Goal: Task Accomplishment & Management: Use online tool/utility

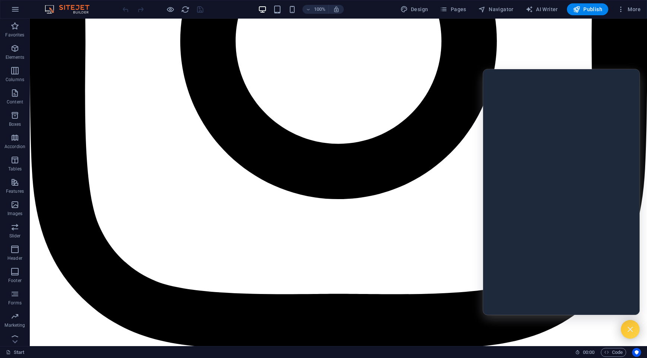
scroll to position [385, 0]
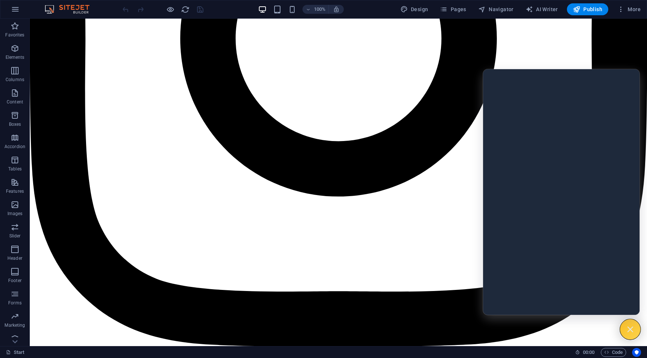
click at [625, 328] on icon at bounding box center [630, 330] width 10 height 10
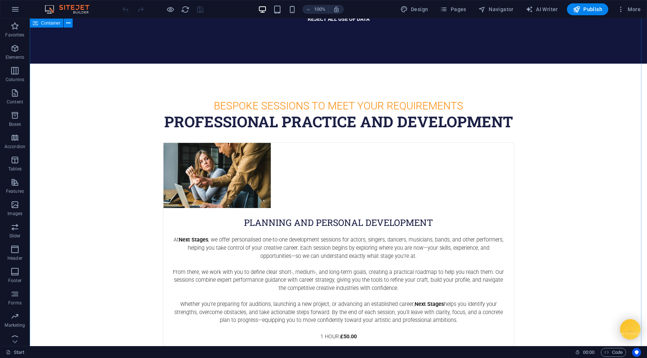
scroll to position [1054, 0]
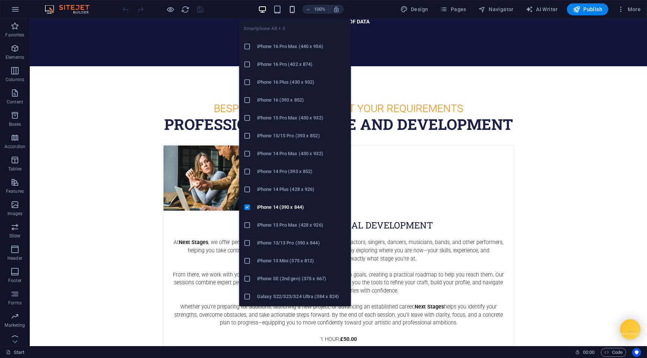
click at [294, 7] on icon "button" at bounding box center [292, 9] width 9 height 9
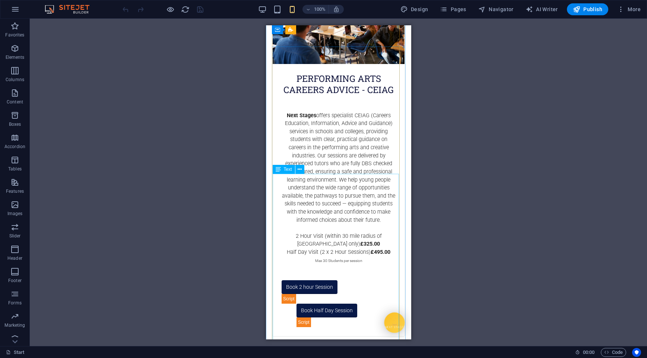
scroll to position [2166, 0]
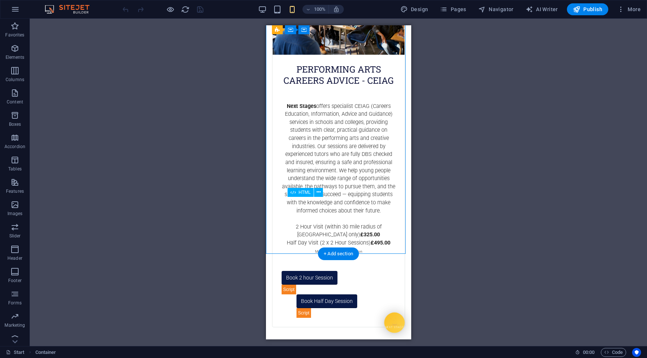
drag, startPoint x: 331, startPoint y: 206, endPoint x: 338, endPoint y: 211, distance: 8.5
click at [338, 294] on div "Book Half Day Session" at bounding box center [353, 310] width 132 height 32
click at [336, 294] on div "Book Half Day Session" at bounding box center [353, 310] width 132 height 32
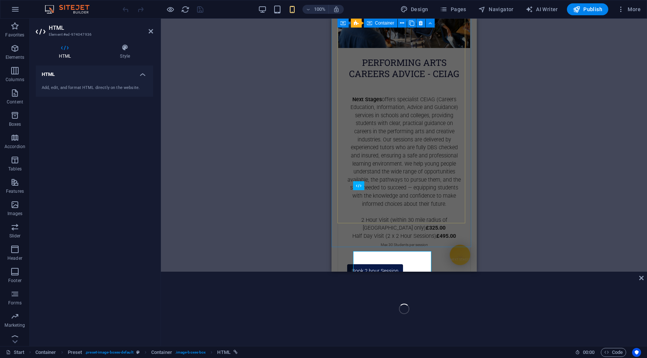
scroll to position [2105, 0]
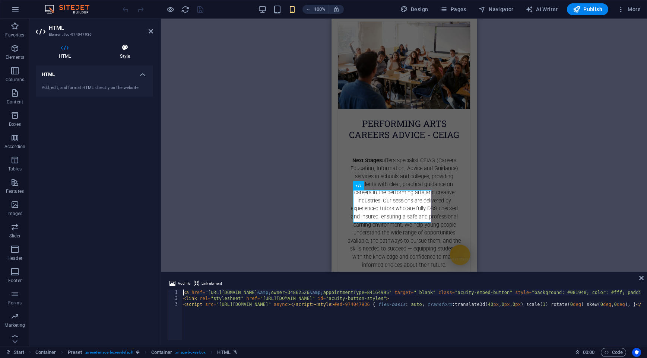
click at [121, 49] on icon at bounding box center [125, 47] width 56 height 7
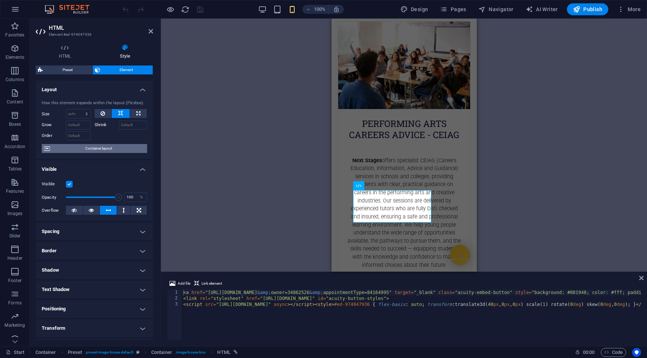
click at [90, 150] on span "Container layout" at bounding box center [98, 148] width 93 height 9
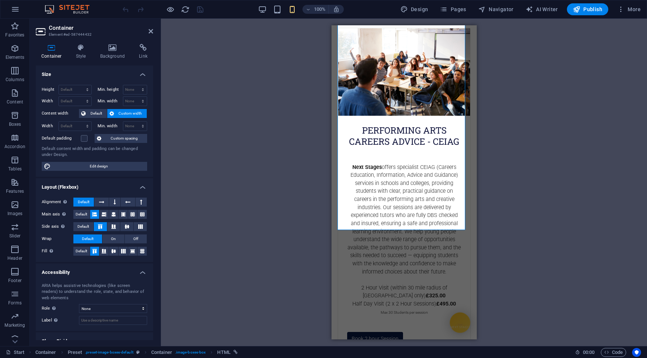
scroll to position [2166, 0]
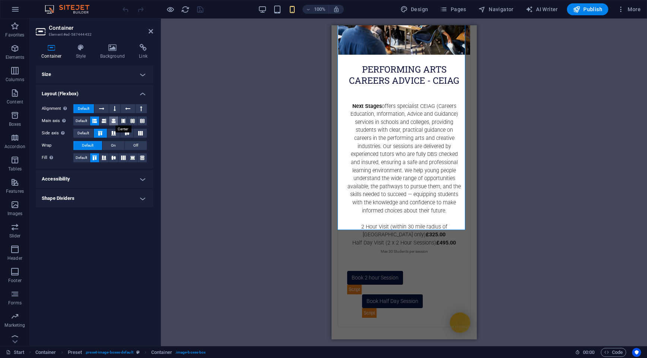
click at [112, 120] on icon at bounding box center [113, 121] width 4 height 9
click at [414, 294] on div "Book Half Day Session" at bounding box center [419, 310] width 132 height 32
click at [434, 271] on div "Book 2 hour Session" at bounding box center [404, 282] width 132 height 23
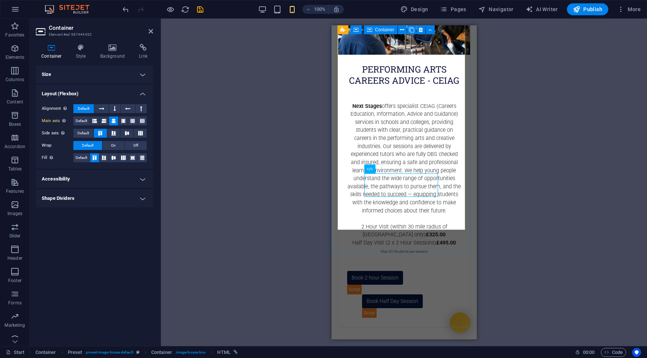
click at [443, 178] on div "Performing arts careers advice - ceiag Next Stages offers specialist CEIAG (Car…" at bounding box center [403, 146] width 133 height 361
click at [440, 294] on div "Book Half Day Session" at bounding box center [419, 310] width 132 height 32
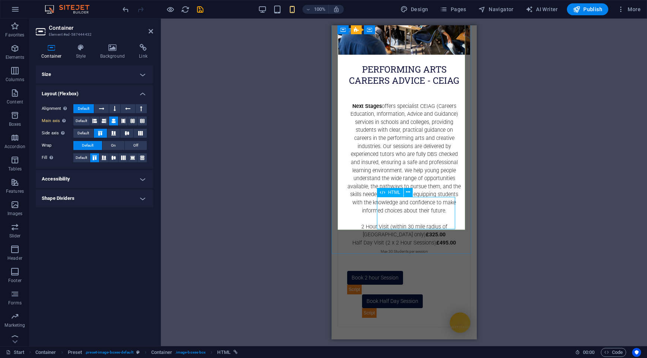
click at [379, 294] on div "Book Half Day Session" at bounding box center [419, 310] width 132 height 32
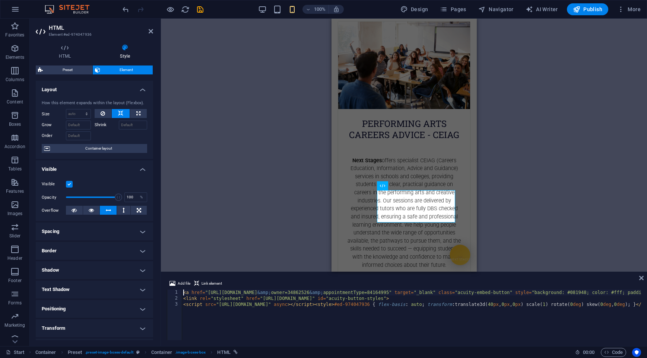
click at [127, 226] on h4 "Spacing" at bounding box center [94, 232] width 117 height 18
click at [127, 227] on h4 "Spacing" at bounding box center [94, 229] width 117 height 13
click at [134, 302] on h4 "Positioning" at bounding box center [94, 309] width 117 height 18
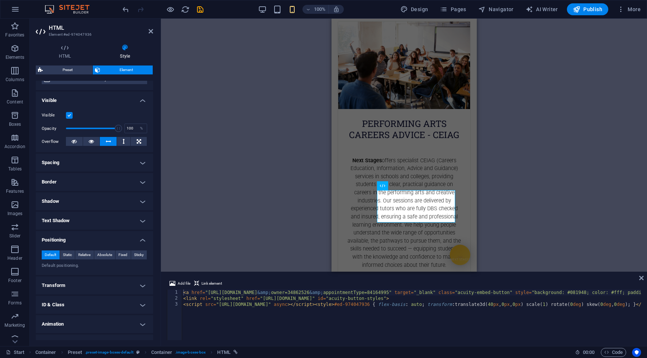
scroll to position [81, 0]
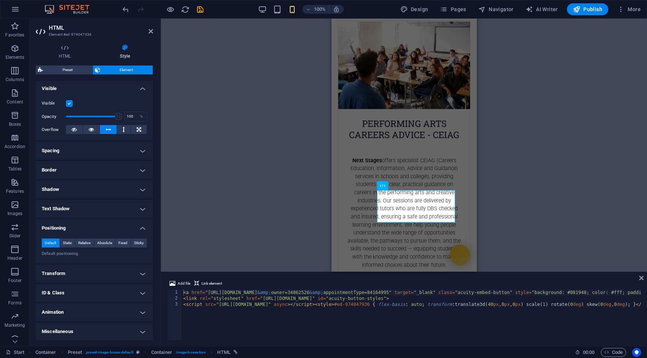
click at [99, 277] on h4 "Transform" at bounding box center [94, 274] width 117 height 18
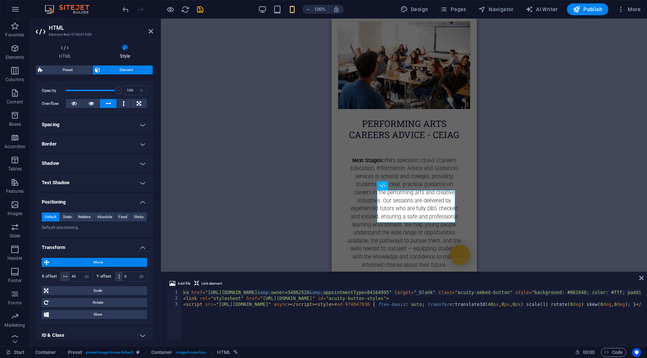
scroll to position [149, 0]
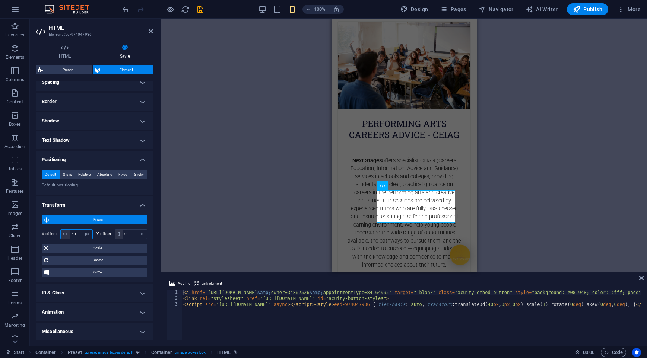
click at [75, 232] on input "40" at bounding box center [81, 234] width 23 height 9
drag, startPoint x: 75, startPoint y: 232, endPoint x: 63, endPoint y: 233, distance: 11.9
click at [63, 233] on div "40 px rem % em vh vw" at bounding box center [76, 234] width 32 height 10
type input "0"
click at [582, 214] on div "H1 Banner Container Container Preset Container Preset HTML Preset Container Pre…" at bounding box center [404, 145] width 486 height 253
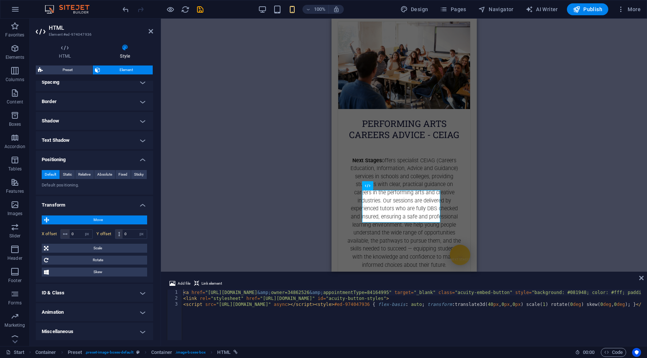
click at [551, 191] on div "H1 Banner Container Container Preset Container Preset HTML Preset Container Pre…" at bounding box center [404, 145] width 486 height 253
click at [443, 181] on div "Performing arts careers advice - ceiag Next Stages offers specialist CEIAG (Car…" at bounding box center [403, 201] width 133 height 361
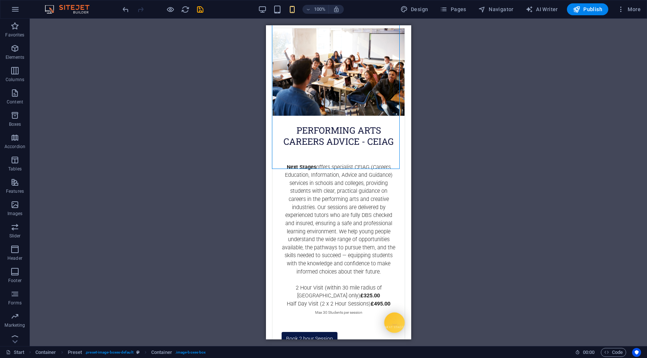
scroll to position [2166, 0]
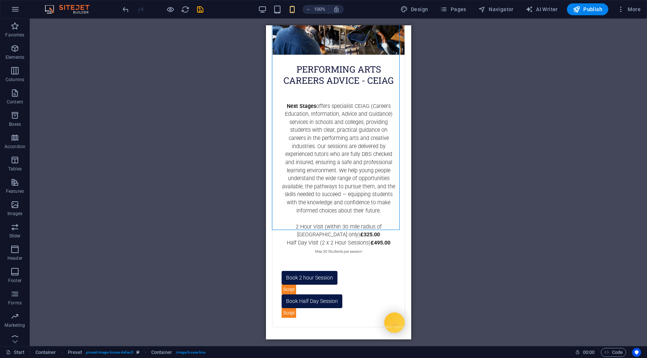
click at [508, 168] on div "H1 Banner Container Container Preset Container Preset HTML Preset Container Pre…" at bounding box center [338, 183] width 617 height 328
click at [347, 294] on div "Book Half Day Session" at bounding box center [338, 310] width 132 height 32
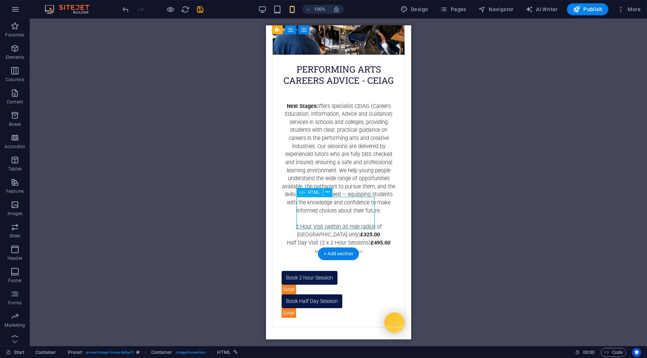
click at [345, 294] on div "Book Half Day Session" at bounding box center [338, 310] width 132 height 32
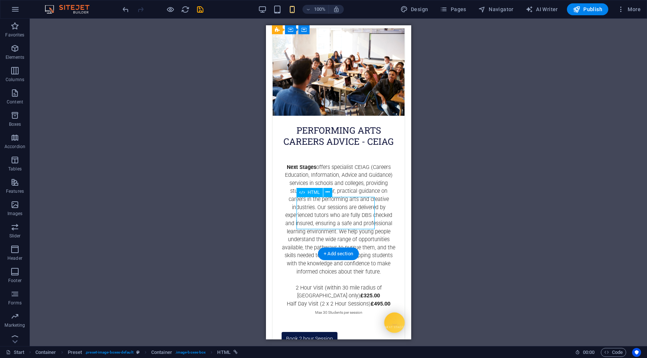
select select "px"
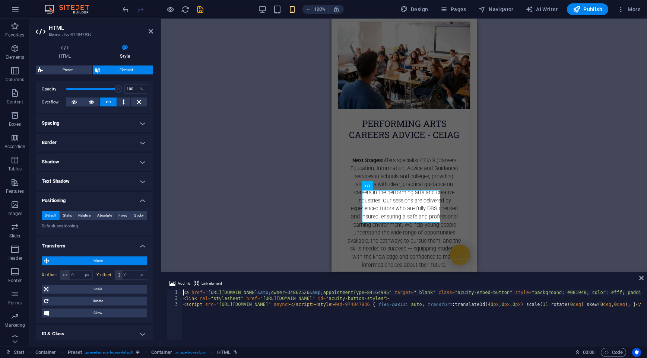
scroll to position [149, 0]
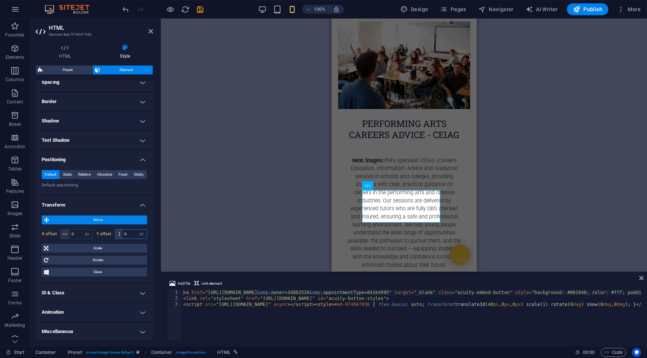
drag, startPoint x: 126, startPoint y: 235, endPoint x: 121, endPoint y: 235, distance: 5.2
click at [121, 235] on div "0 px rem % em vh vw" at bounding box center [131, 234] width 32 height 10
drag, startPoint x: 131, startPoint y: 233, endPoint x: 124, endPoint y: 232, distance: 7.5
click at [124, 232] on input "20" at bounding box center [134, 234] width 24 height 9
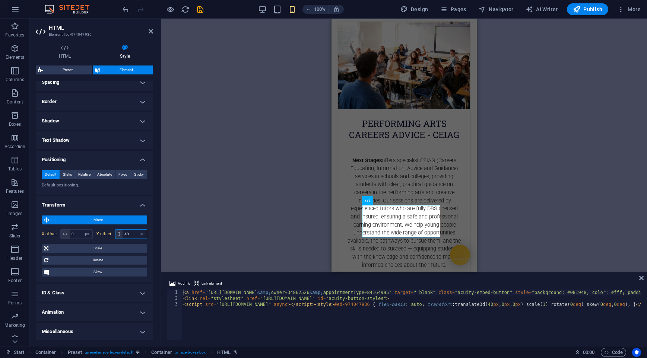
type input "40"
click at [543, 185] on div "H1 Banner Container Container Preset Container Preset HTML Preset Container Pre…" at bounding box center [404, 145] width 486 height 253
click at [412, 192] on div "Performing arts careers advice - ceiag Next Stages offers specialist CEIAG (Car…" at bounding box center [403, 201] width 133 height 361
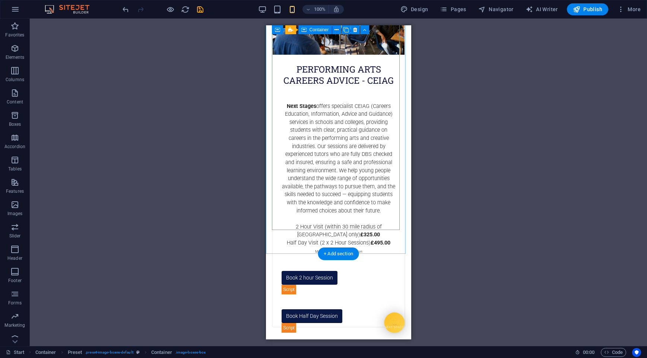
click at [391, 228] on div "Performing arts careers advice - ceiag Next Stages offers specialist CEIAG (Car…" at bounding box center [337, 146] width 133 height 361
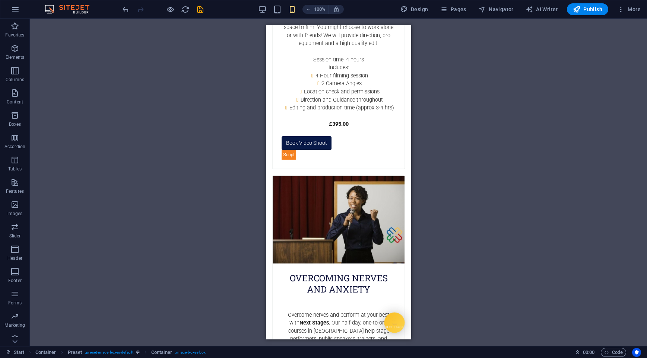
scroll to position [1695, 0]
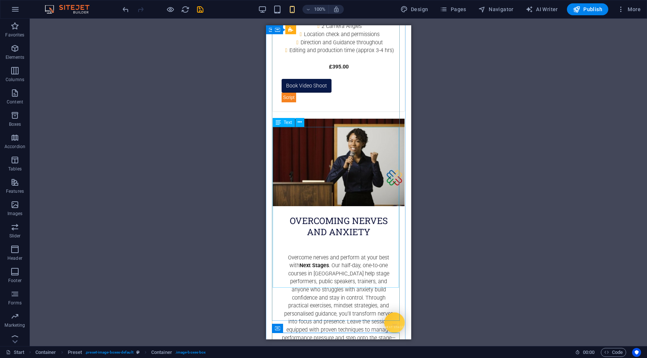
click at [370, 237] on div "Overcome nerves and perform at your best with Next Stages . Our half-day, one-t…" at bounding box center [338, 317] width 132 height 161
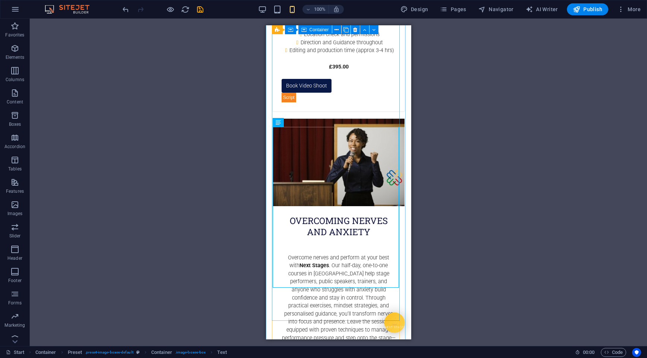
click at [307, 300] on div "overcoming nerves and anxiety Overcome nerves and perform at your best with Nex…" at bounding box center [337, 275] width 133 height 314
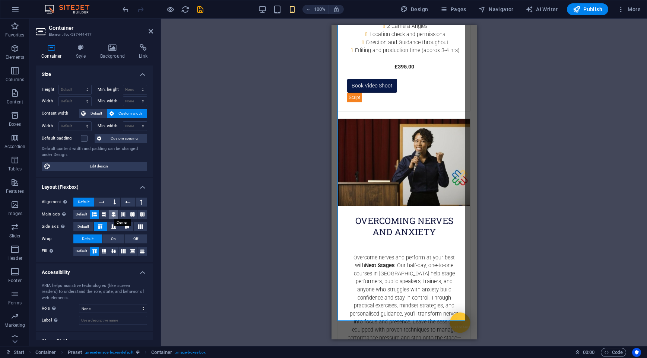
click at [112, 214] on icon at bounding box center [113, 214] width 4 height 9
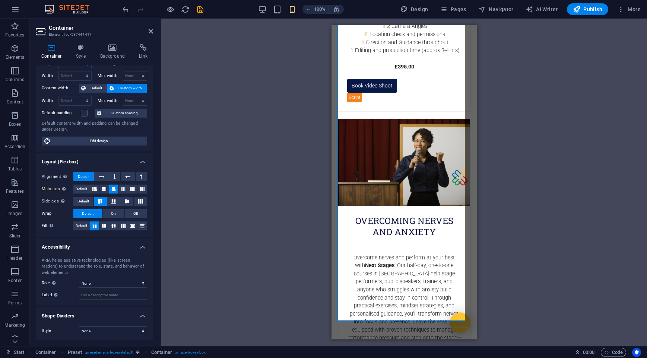
scroll to position [26, 0]
click at [140, 160] on h4 "Layout (Flexbox)" at bounding box center [94, 158] width 117 height 13
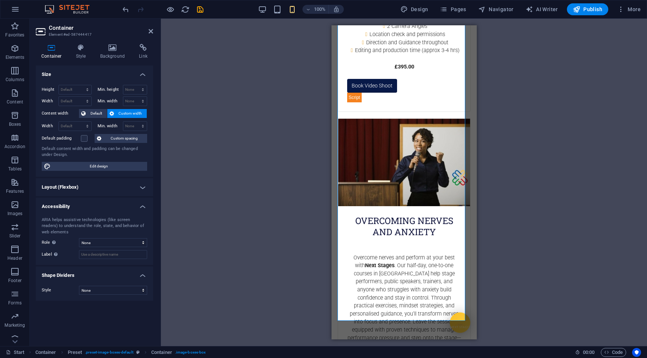
scroll to position [0, 0]
click at [140, 203] on h4 "Accessibility" at bounding box center [94, 204] width 117 height 13
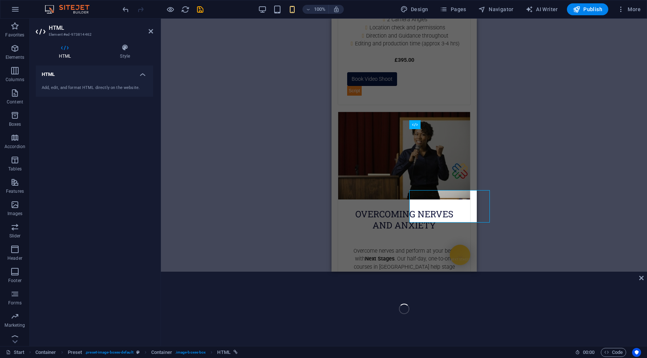
scroll to position [1786, 0]
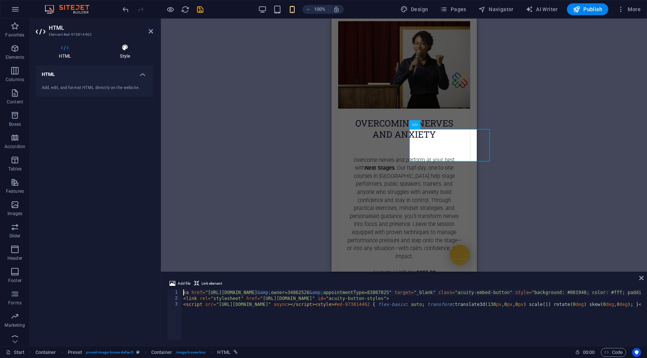
click at [129, 54] on h4 "Style" at bounding box center [125, 52] width 56 height 16
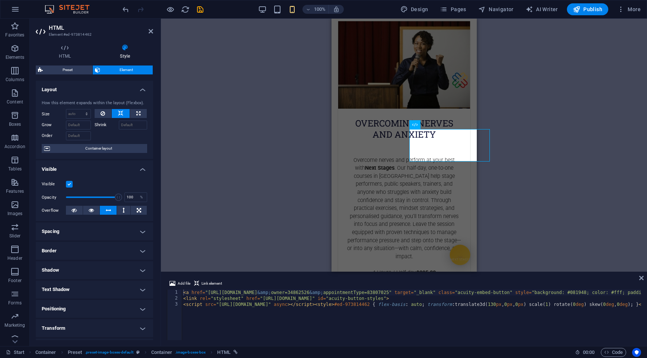
click at [101, 305] on h4 "Positioning" at bounding box center [94, 309] width 117 height 18
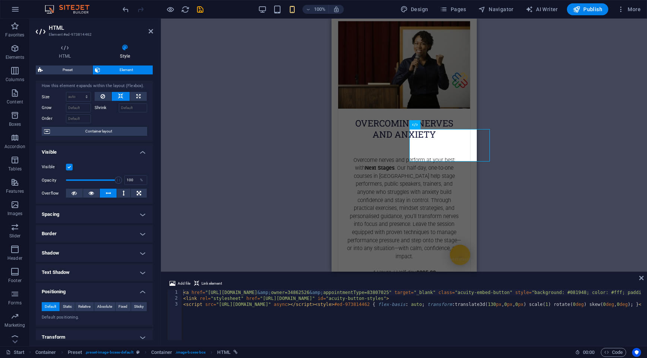
scroll to position [81, 0]
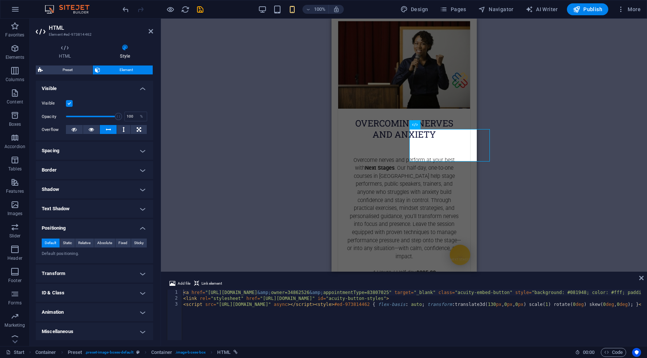
click at [103, 274] on h4 "Transform" at bounding box center [94, 274] width 117 height 18
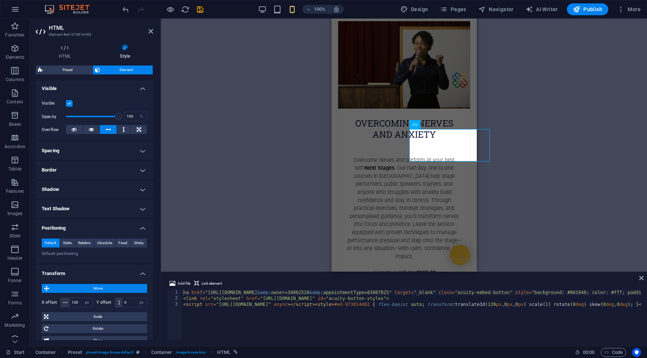
scroll to position [82, 0]
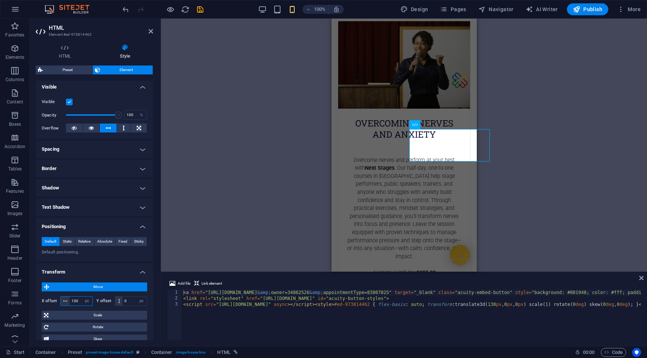
click at [80, 299] on input "130" at bounding box center [81, 301] width 23 height 9
drag, startPoint x: 80, startPoint y: 299, endPoint x: 68, endPoint y: 297, distance: 12.3
click at [68, 297] on div "130 px rem % em vh vw" at bounding box center [76, 301] width 32 height 10
type input "0"
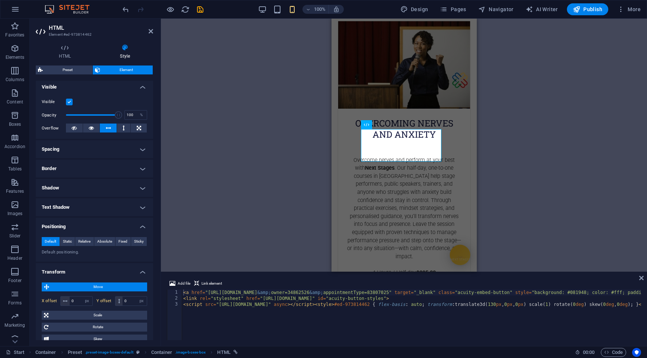
click at [604, 143] on div "H1 Banner Container Container Preset Container Preset HTML Preset Container Pre…" at bounding box center [404, 145] width 486 height 253
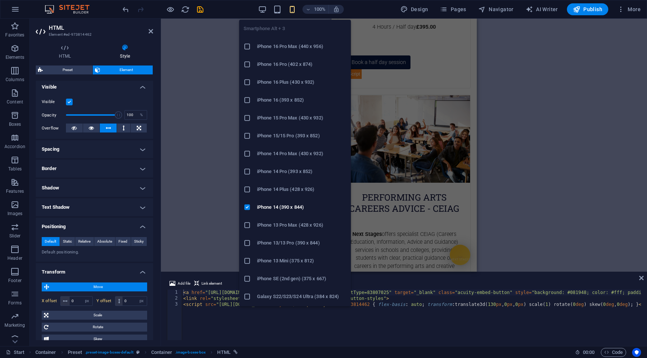
click at [290, 12] on icon "button" at bounding box center [292, 9] width 9 height 9
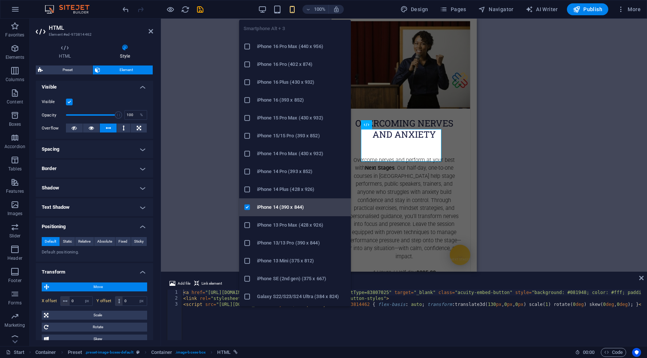
click at [285, 204] on h6 "iPhone 14 (390 x 844)" at bounding box center [301, 207] width 89 height 9
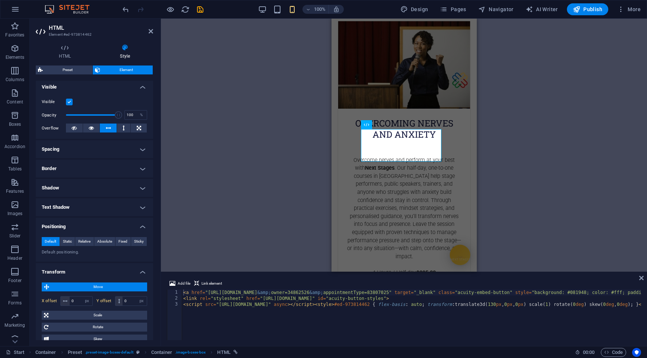
click at [570, 139] on div "H1 Banner Container Container Preset Container Preset HTML Preset Container Pre…" at bounding box center [404, 145] width 486 height 253
click at [594, 8] on span "Publish" at bounding box center [586, 9] width 29 height 7
checkbox input "false"
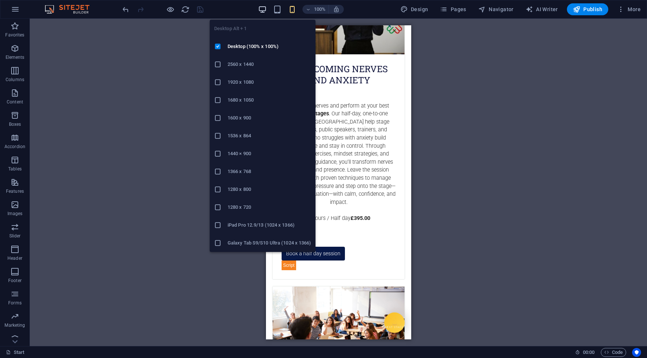
click at [262, 9] on icon "button" at bounding box center [262, 9] width 9 height 9
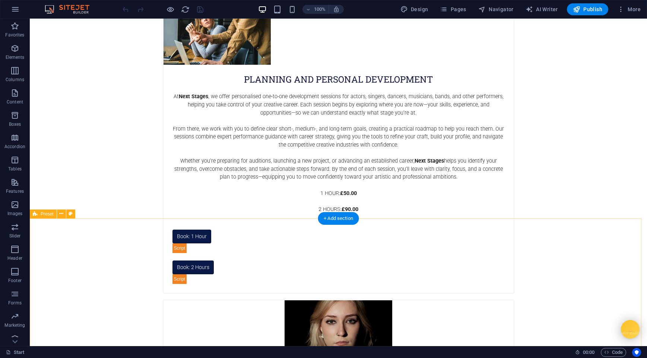
scroll to position [1206, 0]
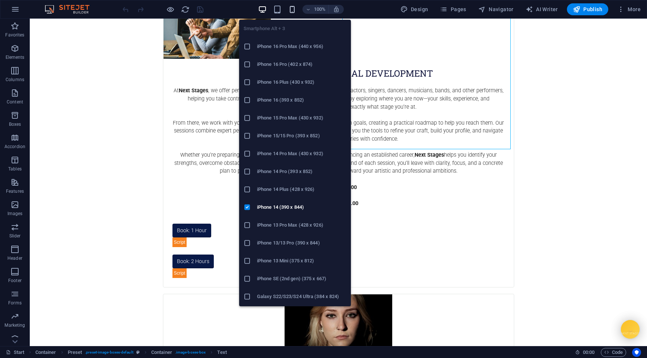
click at [294, 7] on icon "button" at bounding box center [292, 9] width 9 height 9
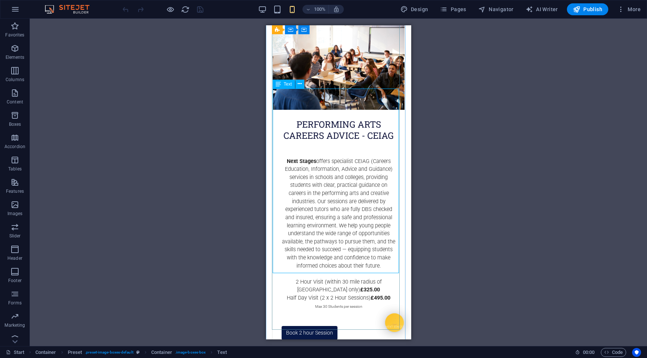
scroll to position [2139, 0]
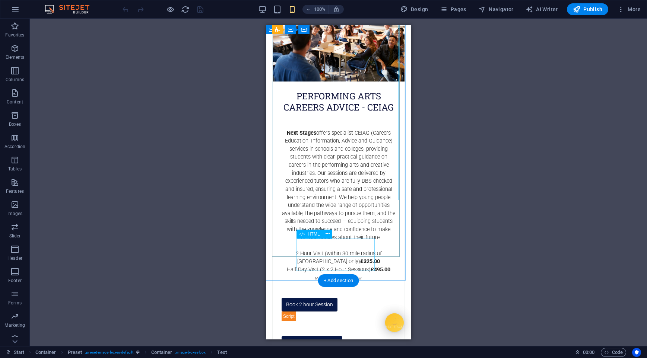
click at [373, 336] on div "Book Half Day Session" at bounding box center [338, 352] width 132 height 32
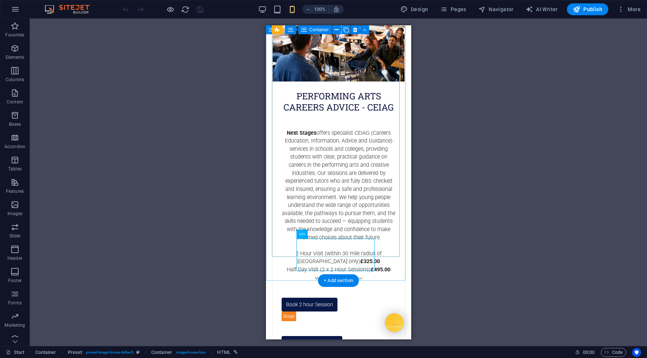
click at [384, 253] on div "Performing arts careers advice - ceiag Next Stages offers specialist CEIAG (Car…" at bounding box center [337, 173] width 133 height 361
click at [387, 253] on div "Performing arts careers advice - ceiag Next Stages offers specialist CEIAG (Car…" at bounding box center [337, 173] width 133 height 361
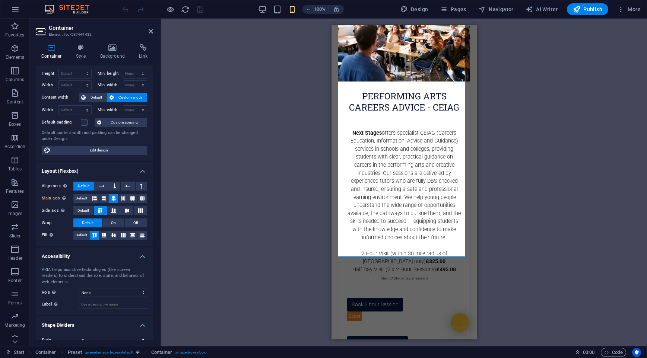
scroll to position [0, 0]
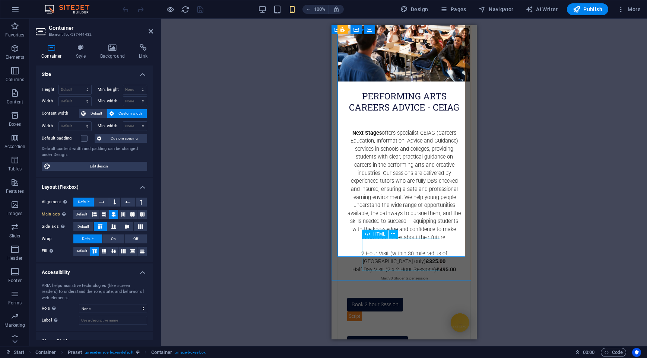
click at [402, 336] on div "Book Half Day Session" at bounding box center [404, 352] width 132 height 32
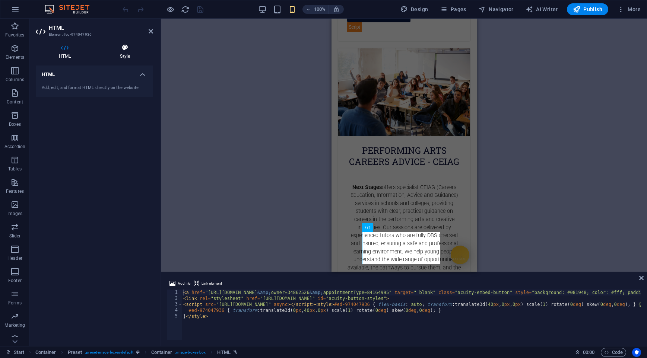
click at [122, 52] on h4 "Style" at bounding box center [125, 52] width 56 height 16
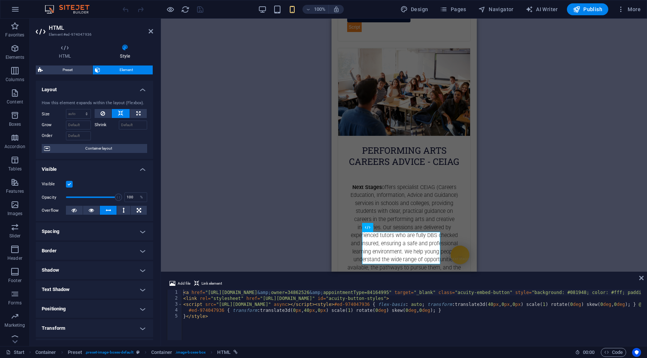
click at [89, 312] on h4 "Positioning" at bounding box center [94, 309] width 117 height 18
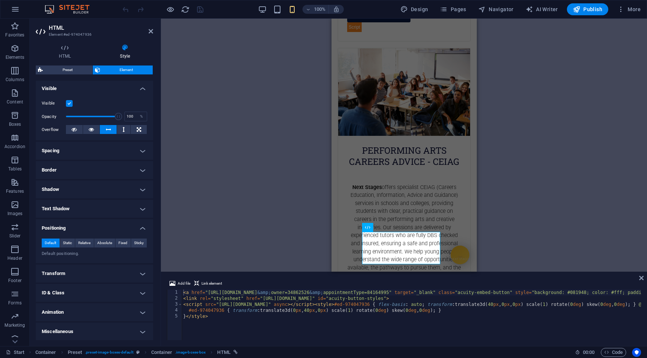
click at [119, 269] on h4 "Transform" at bounding box center [94, 274] width 117 height 18
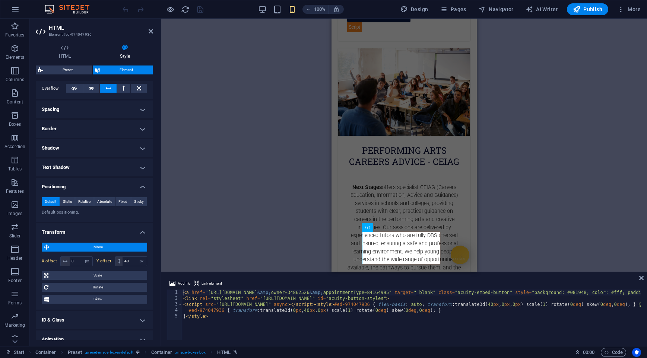
scroll to position [149, 0]
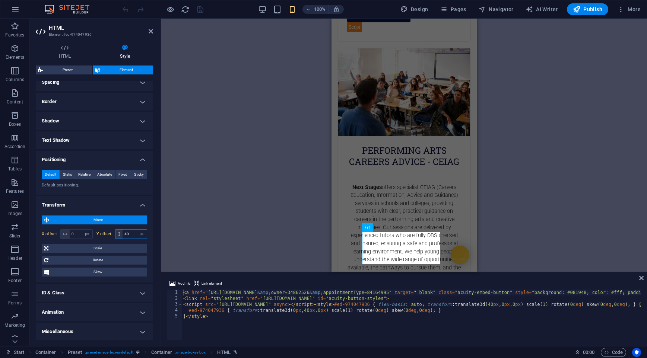
drag, startPoint x: 131, startPoint y: 234, endPoint x: 123, endPoint y: 234, distance: 7.4
click at [123, 234] on input "40" at bounding box center [134, 234] width 24 height 9
type input "0"
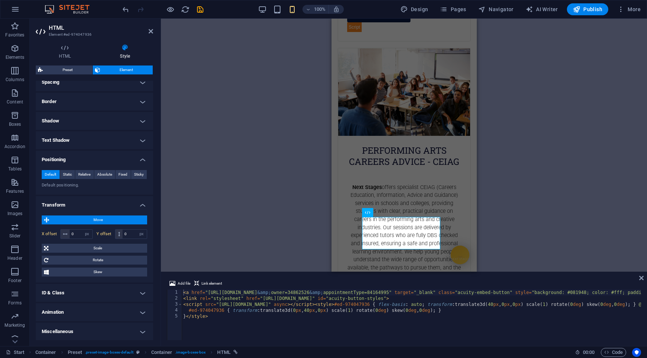
click at [606, 187] on div "H1 Banner Container Banner Menu Bar Container Container Text Container Preset C…" at bounding box center [404, 145] width 486 height 253
click at [535, 186] on div "H1 Banner Container Banner Menu Bar Container Container Text Container Preset C…" at bounding box center [404, 145] width 486 height 253
click at [586, 7] on span "Publish" at bounding box center [586, 9] width 29 height 7
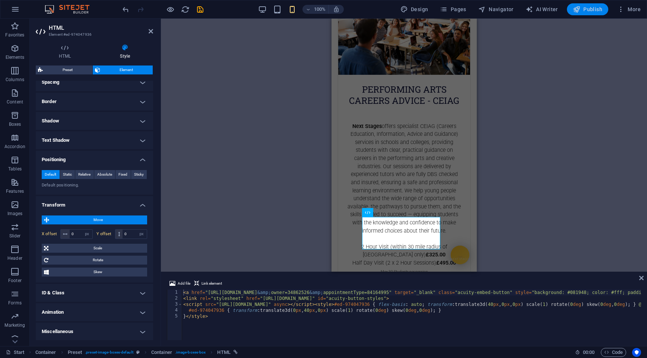
checkbox input "false"
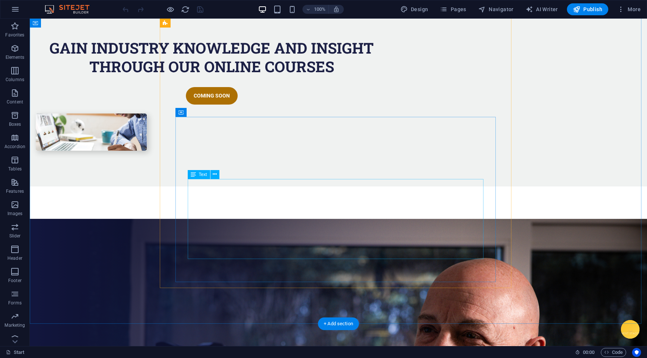
scroll to position [2826, 0]
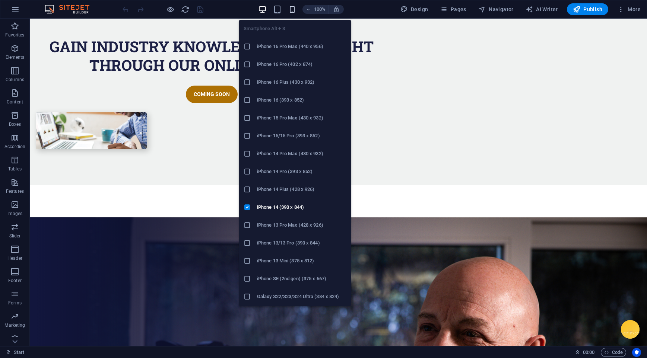
click at [292, 10] on icon "button" at bounding box center [292, 9] width 9 height 9
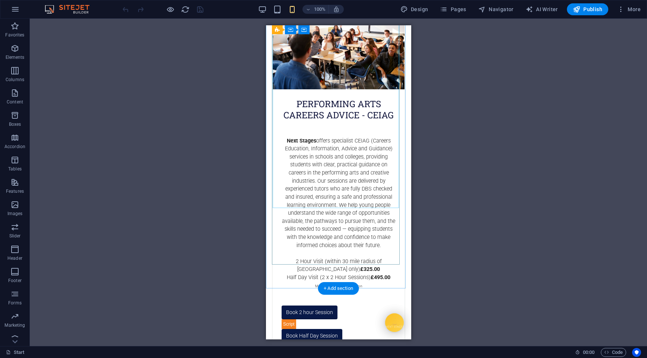
scroll to position [2136, 0]
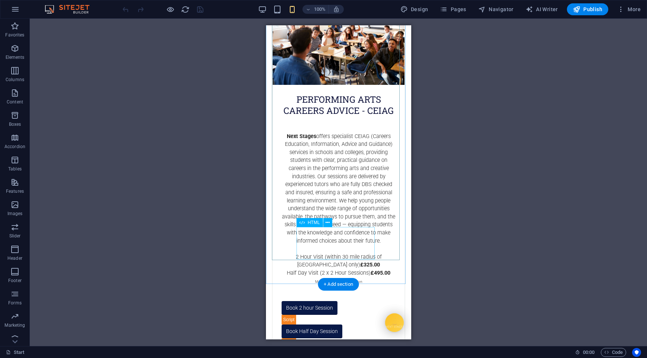
click at [348, 325] on div "Book Half Day Session" at bounding box center [338, 341] width 132 height 32
click at [336, 325] on div "Book Half Day Session" at bounding box center [338, 341] width 132 height 32
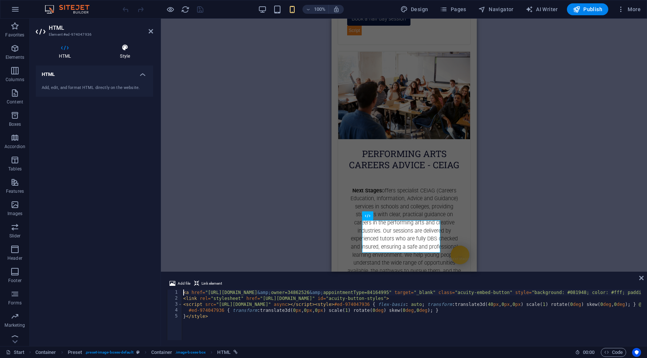
click at [118, 50] on icon at bounding box center [125, 47] width 56 height 7
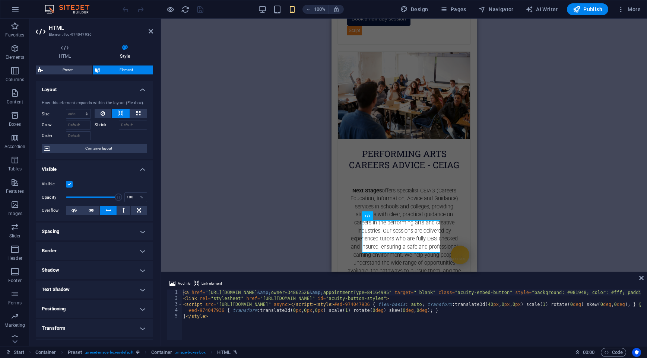
click at [94, 304] on h4 "Positioning" at bounding box center [94, 309] width 117 height 18
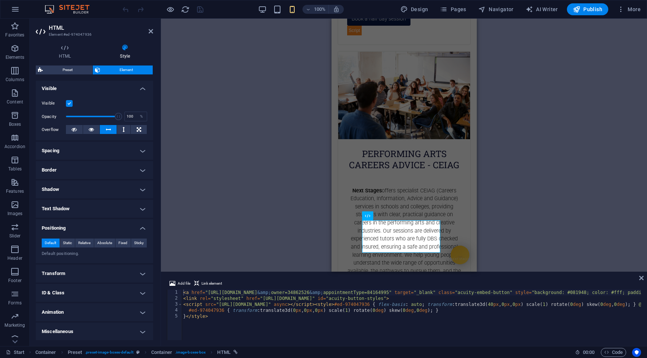
click at [97, 272] on h4 "Transform" at bounding box center [94, 274] width 117 height 18
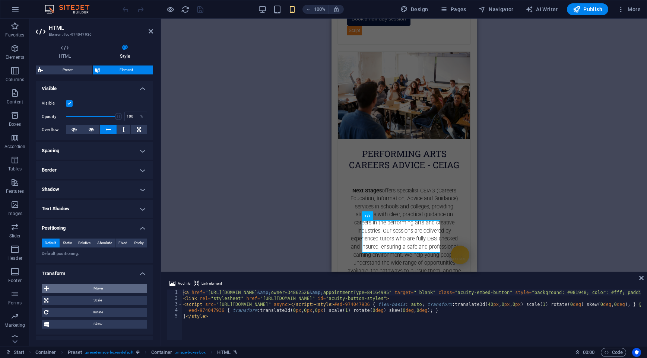
click at [95, 286] on span "Move" at bounding box center [97, 288] width 93 height 9
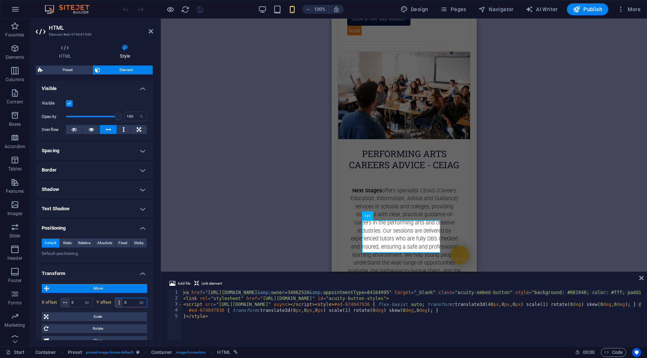
click at [125, 303] on input "0" at bounding box center [134, 302] width 24 height 9
type input "20"
click at [545, 191] on div "H1 Banner Container Cookie Consent Bar H3 Container Container Preset Container …" at bounding box center [404, 145] width 486 height 253
click at [590, 10] on span "Publish" at bounding box center [586, 9] width 29 height 7
checkbox input "false"
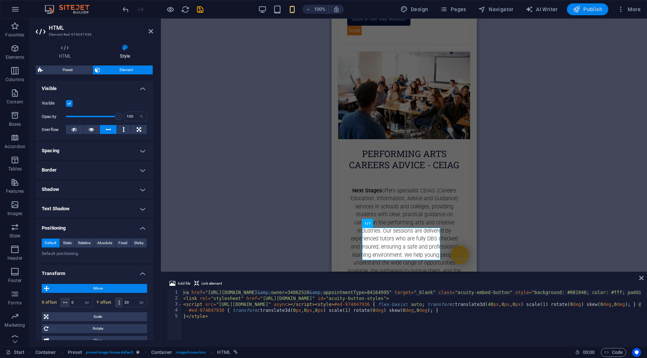
scroll to position [2136, 0]
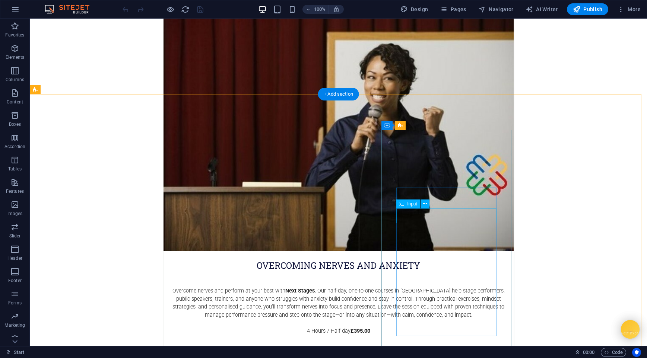
scroll to position [1980, 0]
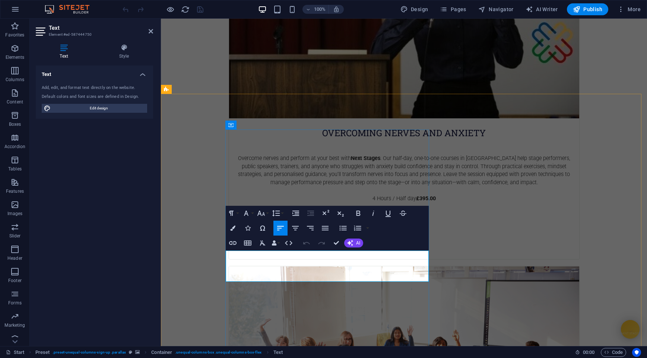
drag, startPoint x: 403, startPoint y: 270, endPoint x: 412, endPoint y: 271, distance: 8.6
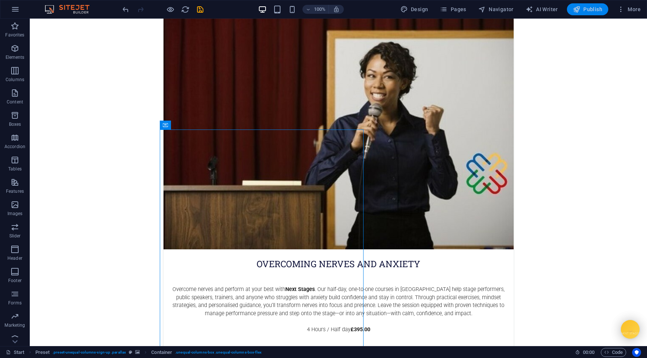
click at [586, 9] on span "Publish" at bounding box center [586, 9] width 29 height 7
checkbox input "false"
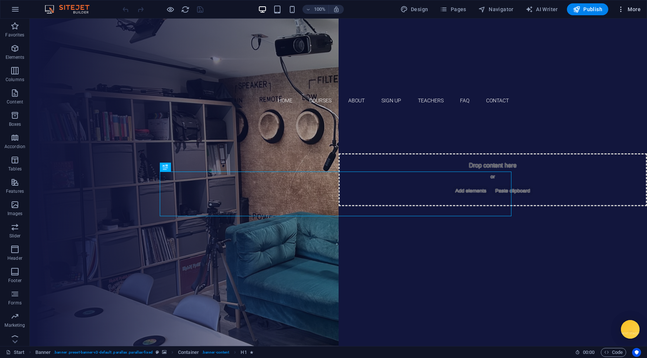
click at [628, 9] on span "More" at bounding box center [628, 9] width 23 height 7
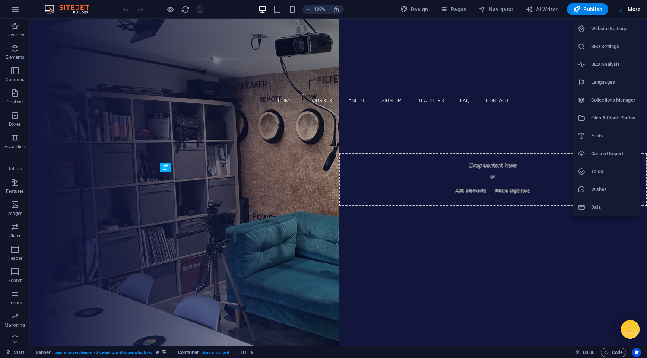
click at [617, 29] on h6 "Website Settings" at bounding box center [613, 28] width 44 height 9
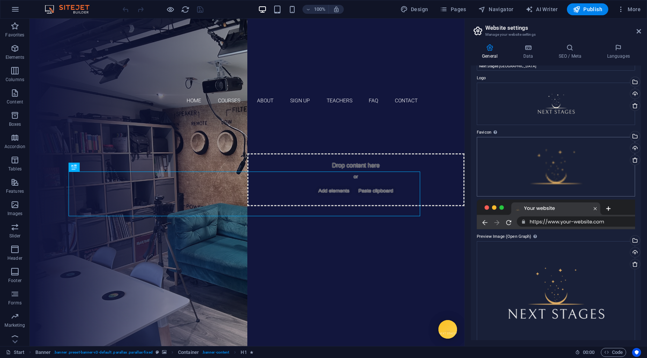
scroll to position [29, 0]
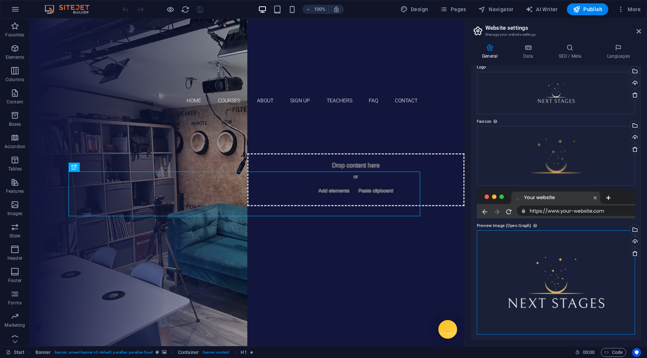
click at [582, 241] on div "Drag files here, click to choose files or select files from Files or our free s…" at bounding box center [555, 282] width 158 height 104
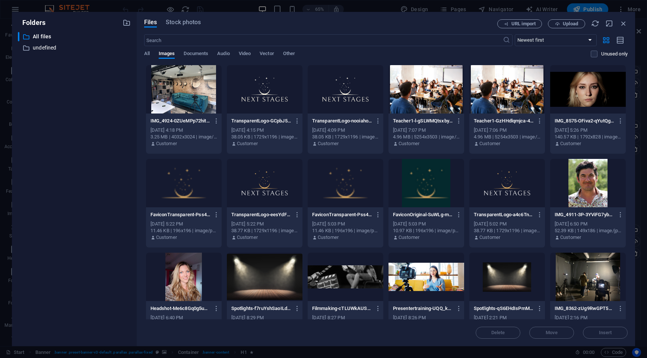
click at [265, 184] on div at bounding box center [265, 183] width 76 height 48
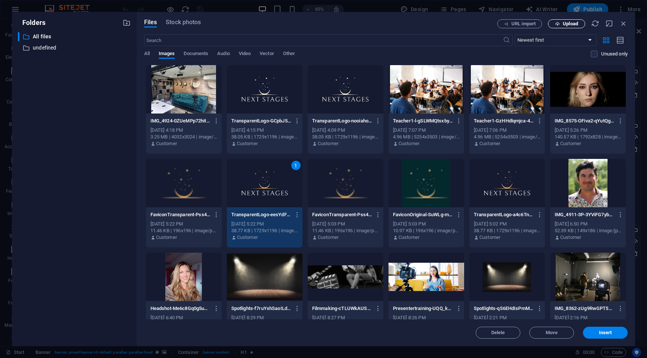
click at [565, 22] on span "Upload" at bounding box center [569, 24] width 15 height 4
